Goal: Use online tool/utility: Utilize a website feature to perform a specific function

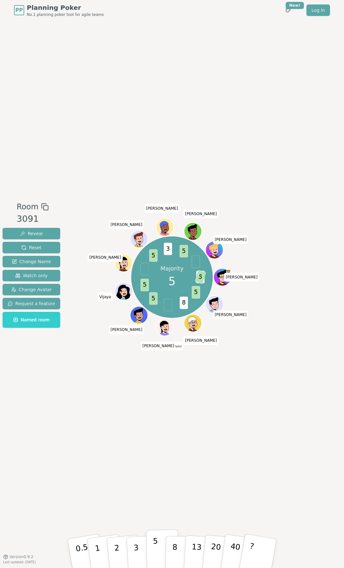
click at [159, 549] on button "5" at bounding box center [162, 553] width 33 height 48
click at [141, 548] on button "3" at bounding box center [143, 554] width 35 height 50
click at [114, 551] on button "2" at bounding box center [124, 553] width 36 height 51
click at [135, 550] on p "3" at bounding box center [136, 554] width 7 height 35
click at [141, 549] on button "3" at bounding box center [143, 554] width 35 height 50
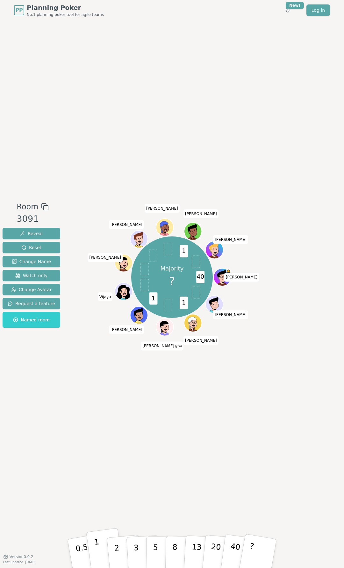
click at [99, 551] on p "1" at bounding box center [99, 554] width 10 height 35
click at [140, 546] on button "3" at bounding box center [143, 554] width 35 height 50
click at [174, 553] on p "8" at bounding box center [174, 553] width 5 height 34
click at [138, 550] on button "3" at bounding box center [143, 554] width 35 height 50
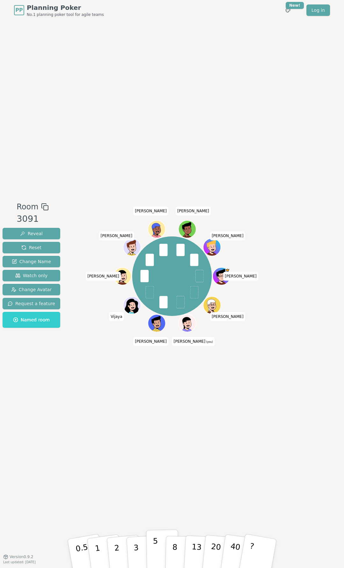
click at [158, 546] on button "5" at bounding box center [162, 553] width 33 height 48
click at [172, 553] on p "8" at bounding box center [174, 553] width 5 height 34
